Goal: Task Accomplishment & Management: Complete application form

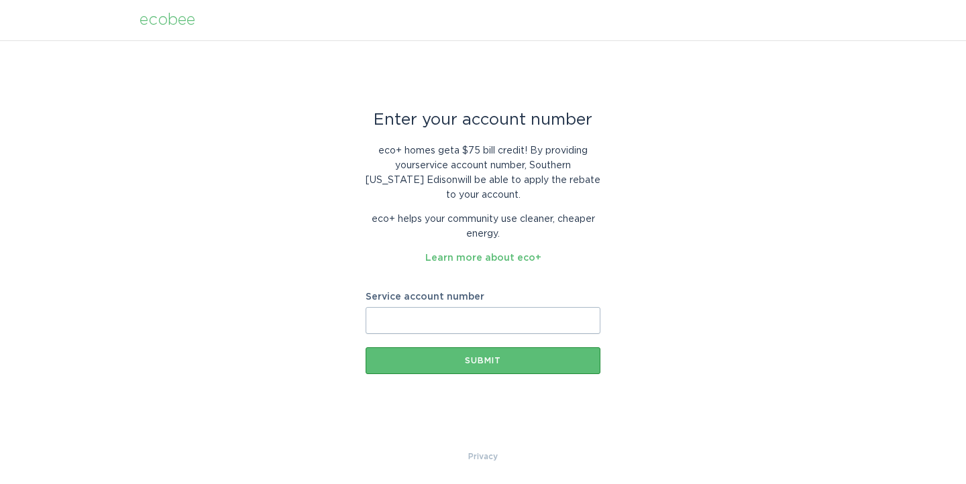
click at [404, 316] on input "Service account number" at bounding box center [482, 320] width 235 height 27
type input "8003550274"
click at [479, 357] on div "Submit" at bounding box center [482, 361] width 221 height 8
